Goal: Information Seeking & Learning: Learn about a topic

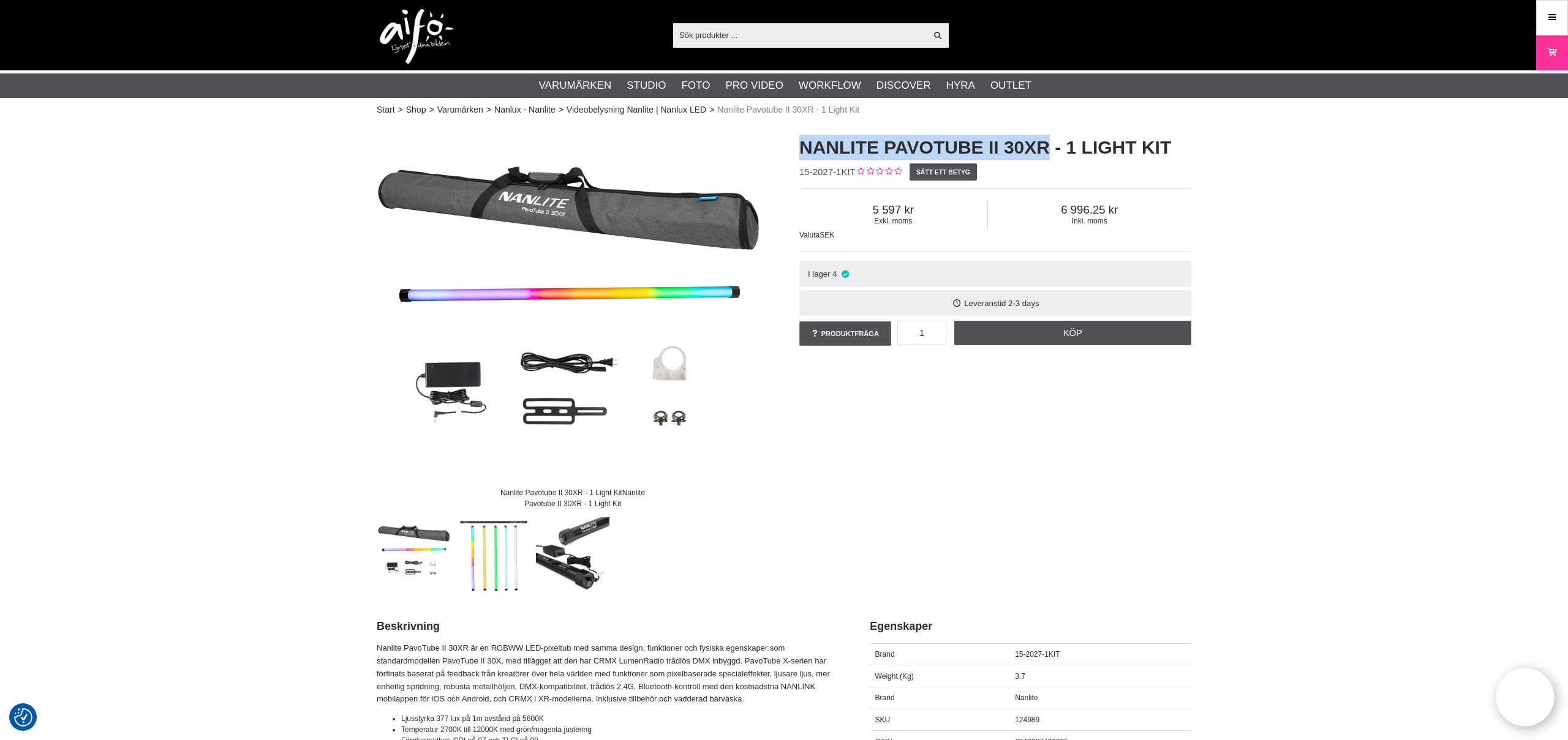
drag, startPoint x: 1049, startPoint y: 146, endPoint x: 804, endPoint y: 140, distance: 245.1
click at [804, 140] on h1 "Nanlite Pavotube II 30XR - 1 Light Kit" at bounding box center [995, 147] width 392 height 25
copy h1 "Nanlite Pavotube II 30XR"
click at [749, 32] on input "text" at bounding box center [799, 34] width 253 height 18
paste input "Nanlite Pavotube II 30XR"
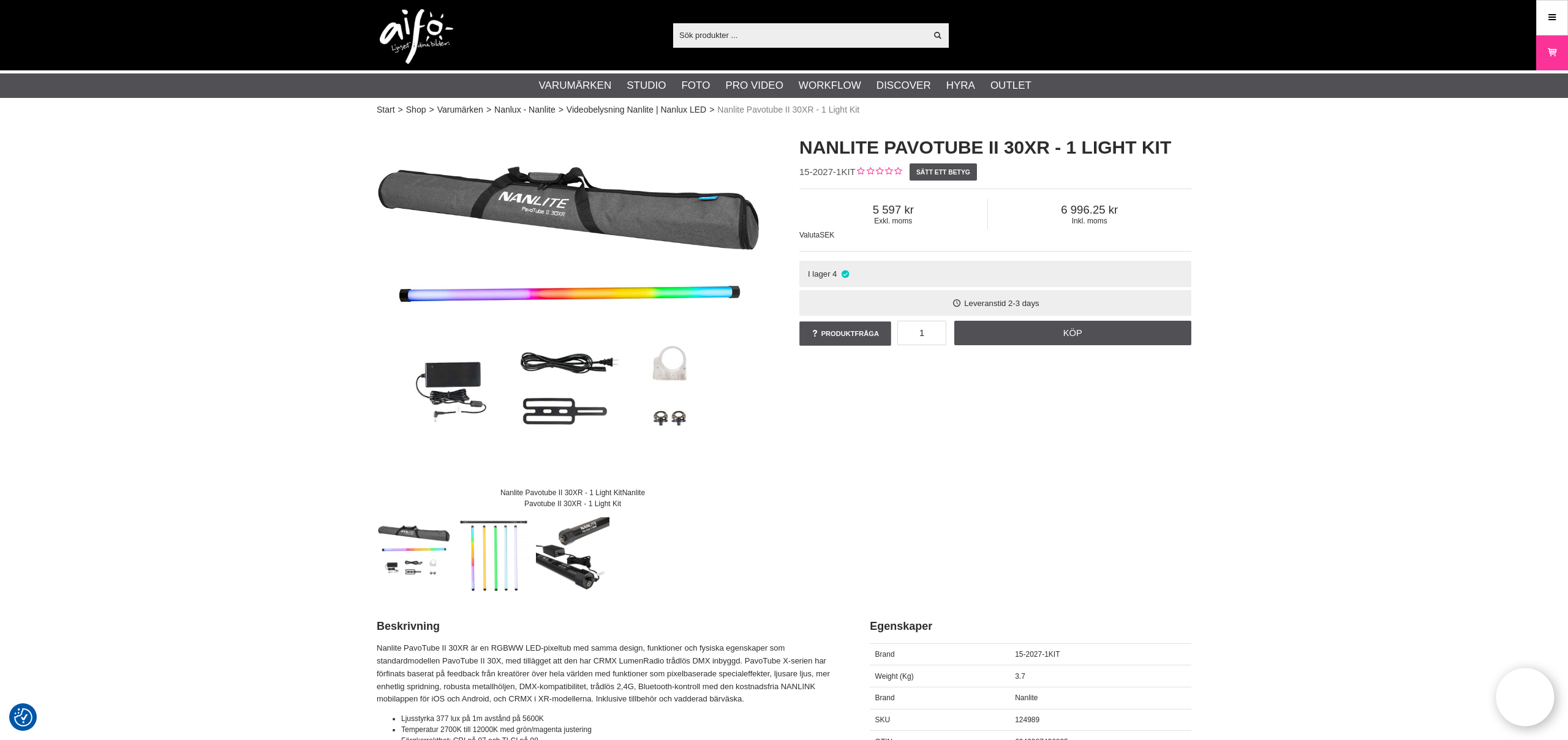
type input "Nanlite Pavotube II 30XR"
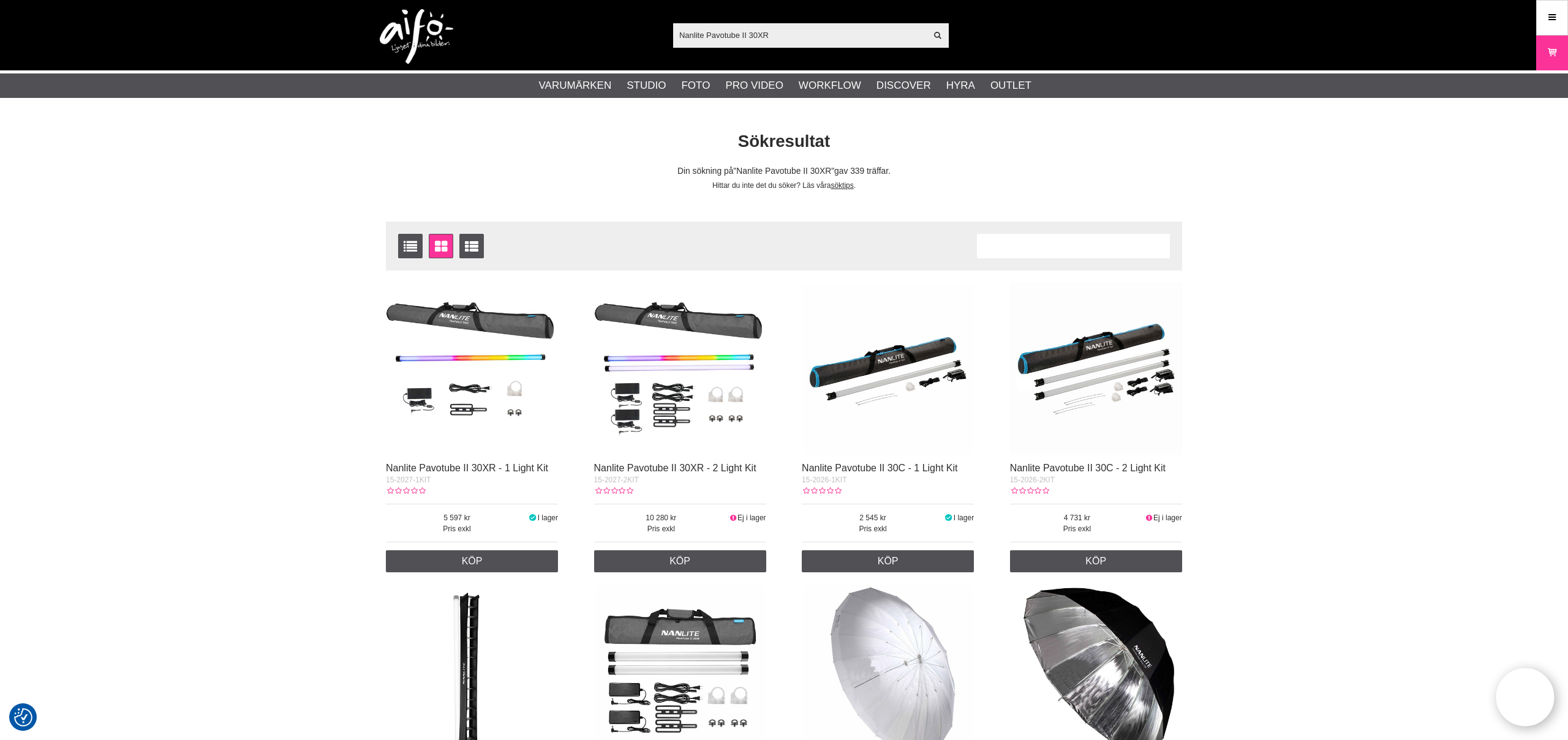
click at [713, 324] on img at bounding box center [680, 368] width 172 height 172
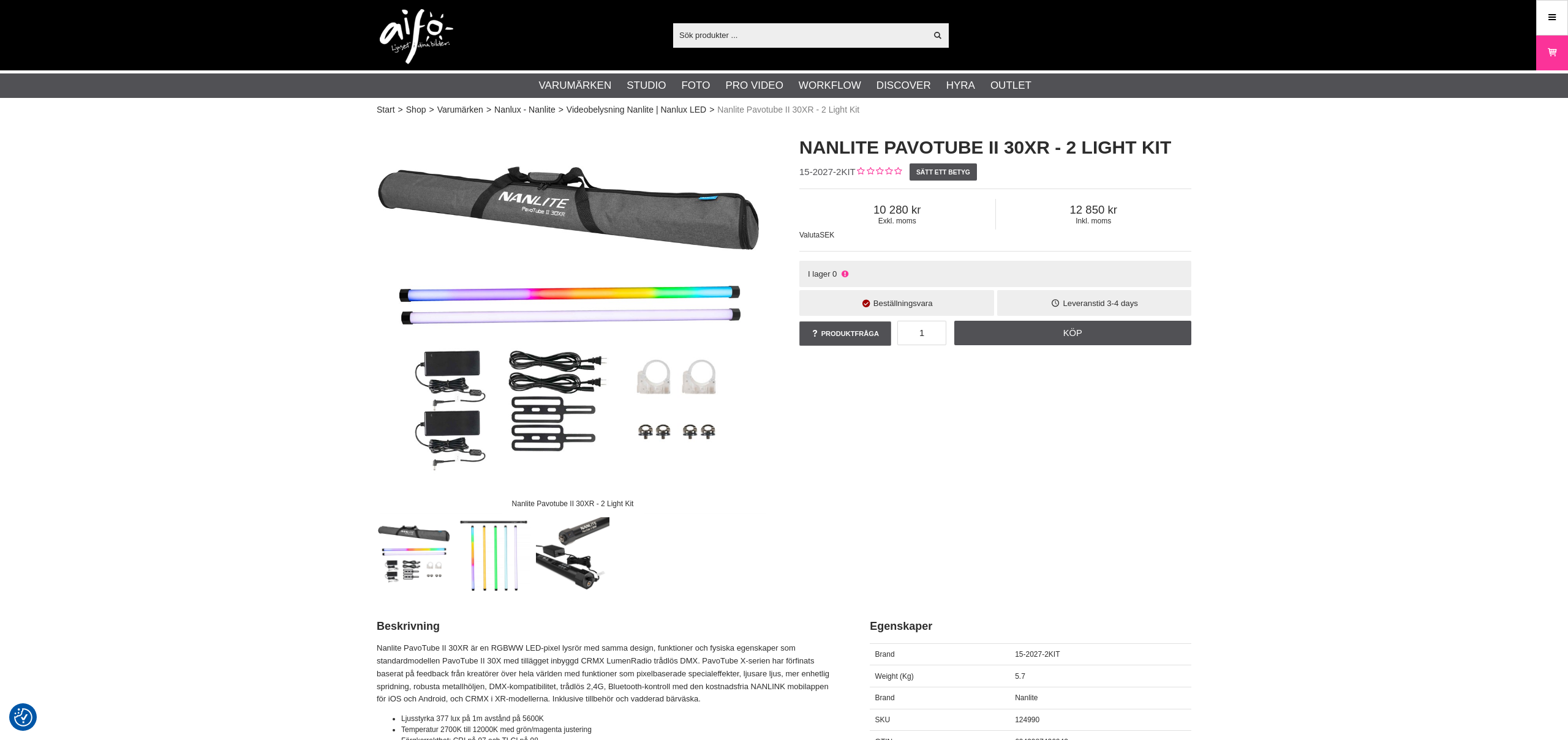
checkbox input "true"
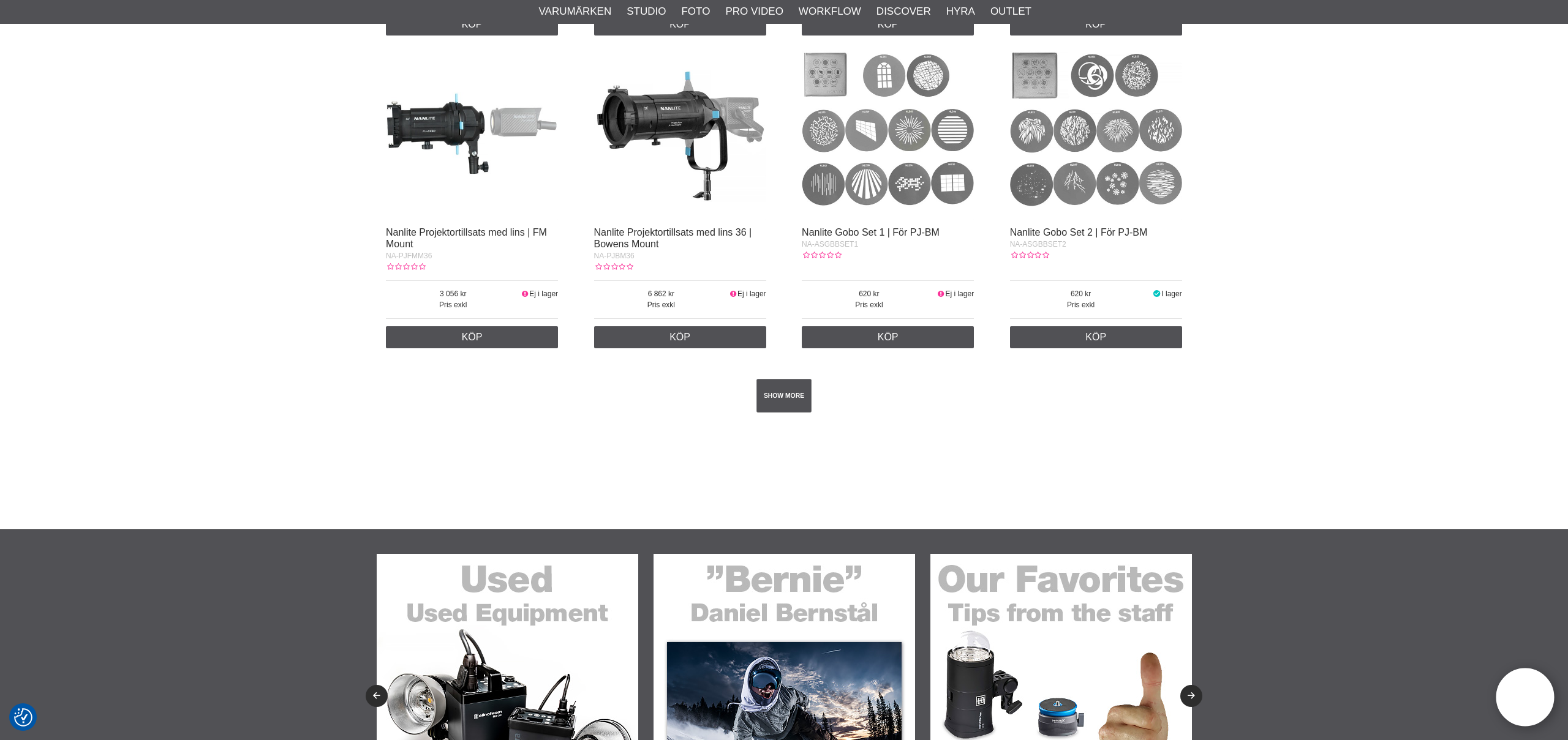
scroll to position [2133, 0]
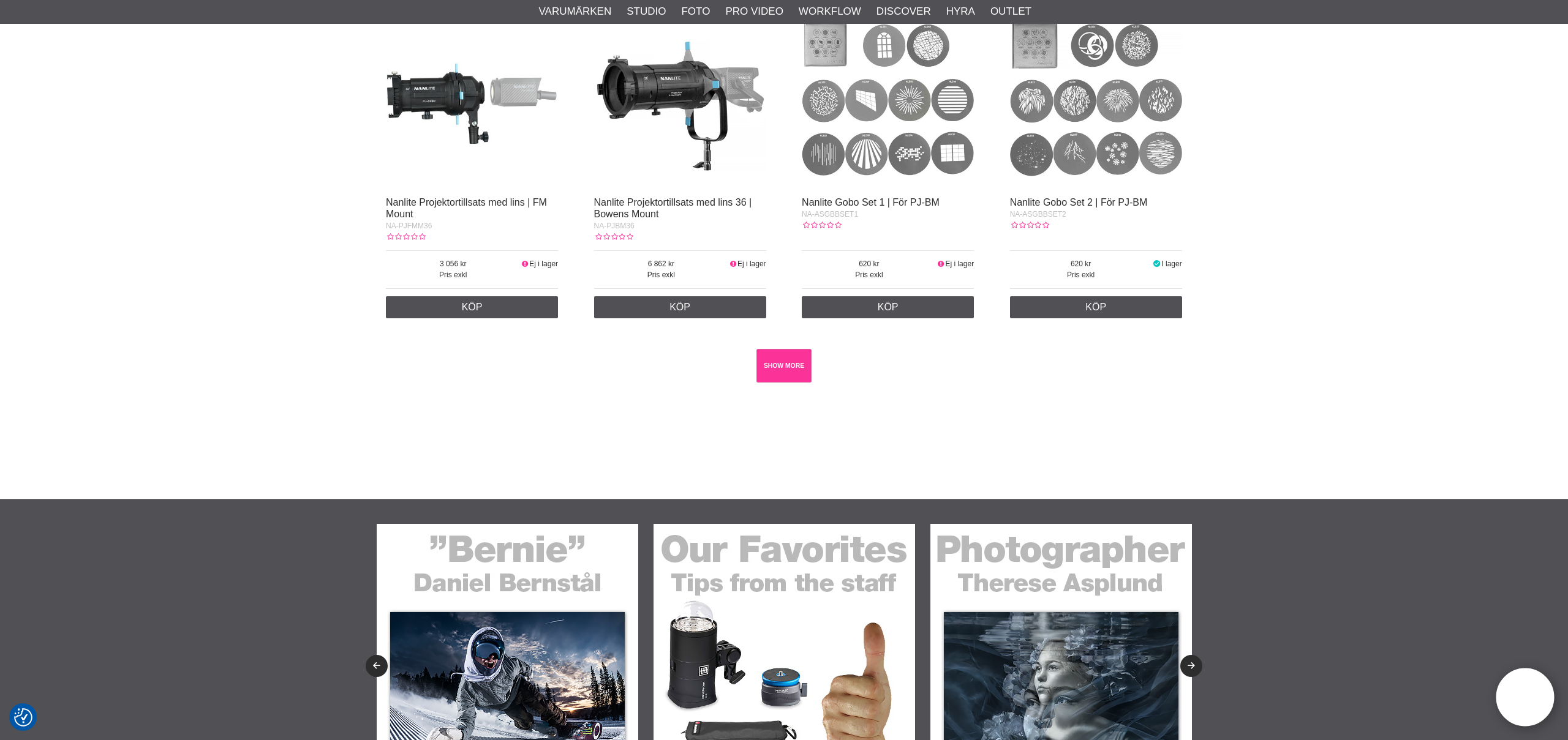
click at [792, 373] on link "SHOW MORE" at bounding box center [784, 366] width 56 height 33
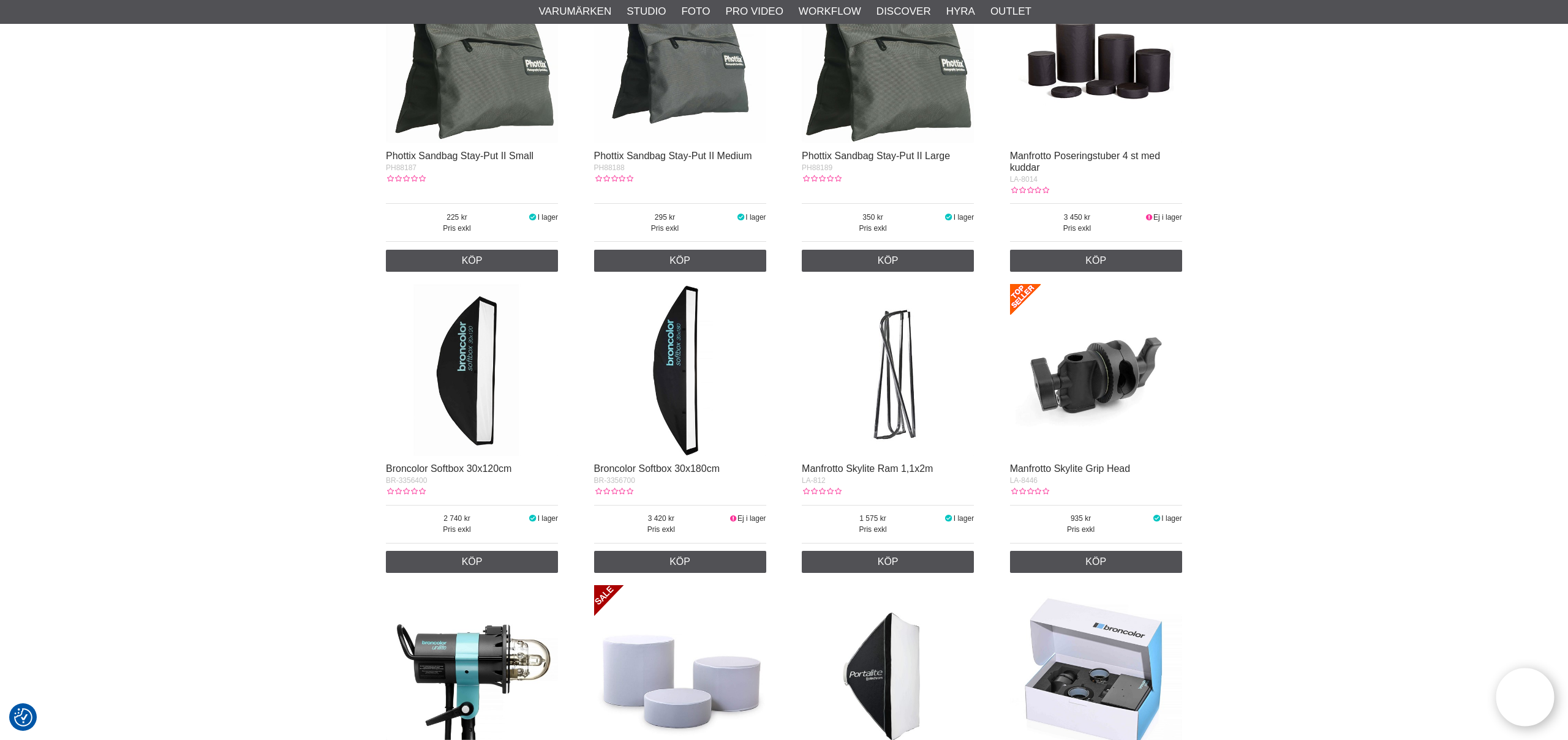
scroll to position [8260, 0]
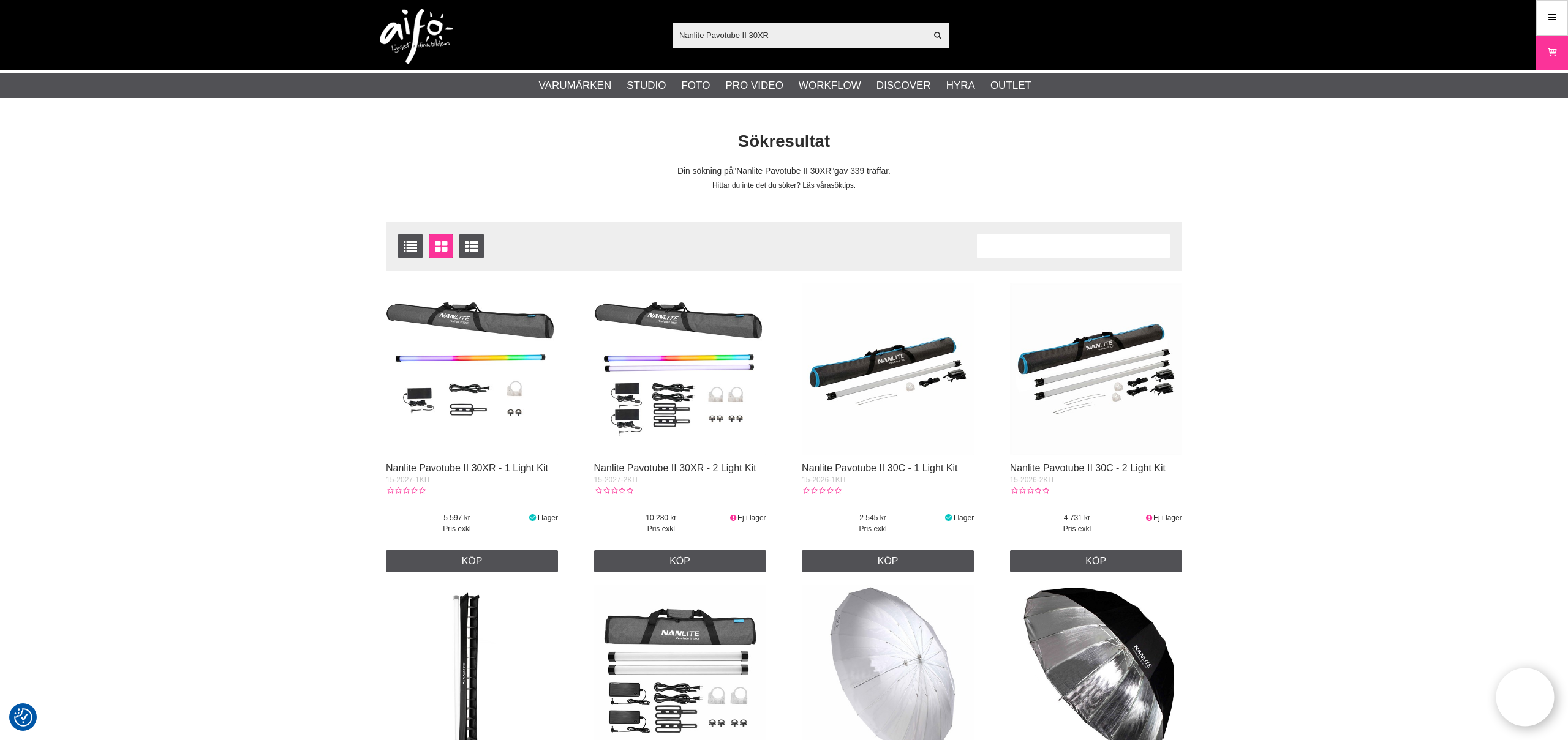
click at [739, 345] on img at bounding box center [680, 368] width 172 height 172
